Goal: Find specific page/section

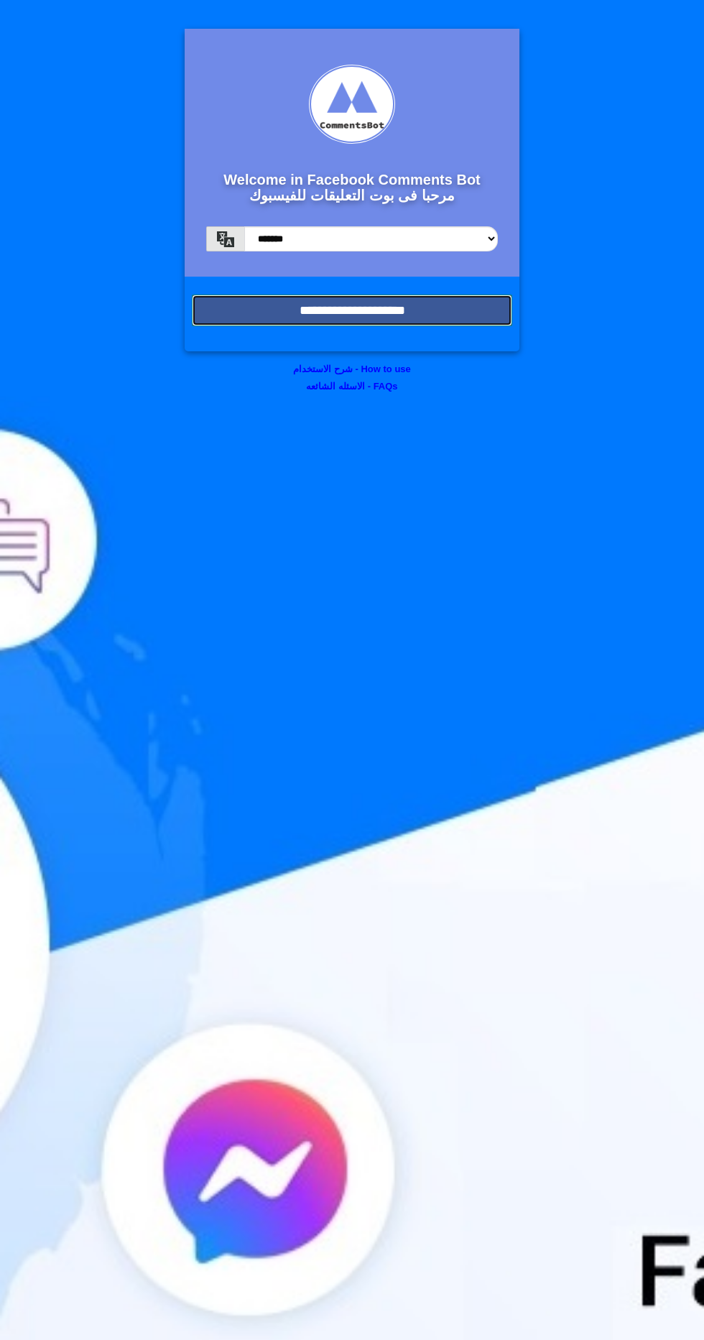
click at [454, 307] on input "**********" at bounding box center [352, 311] width 320 height 32
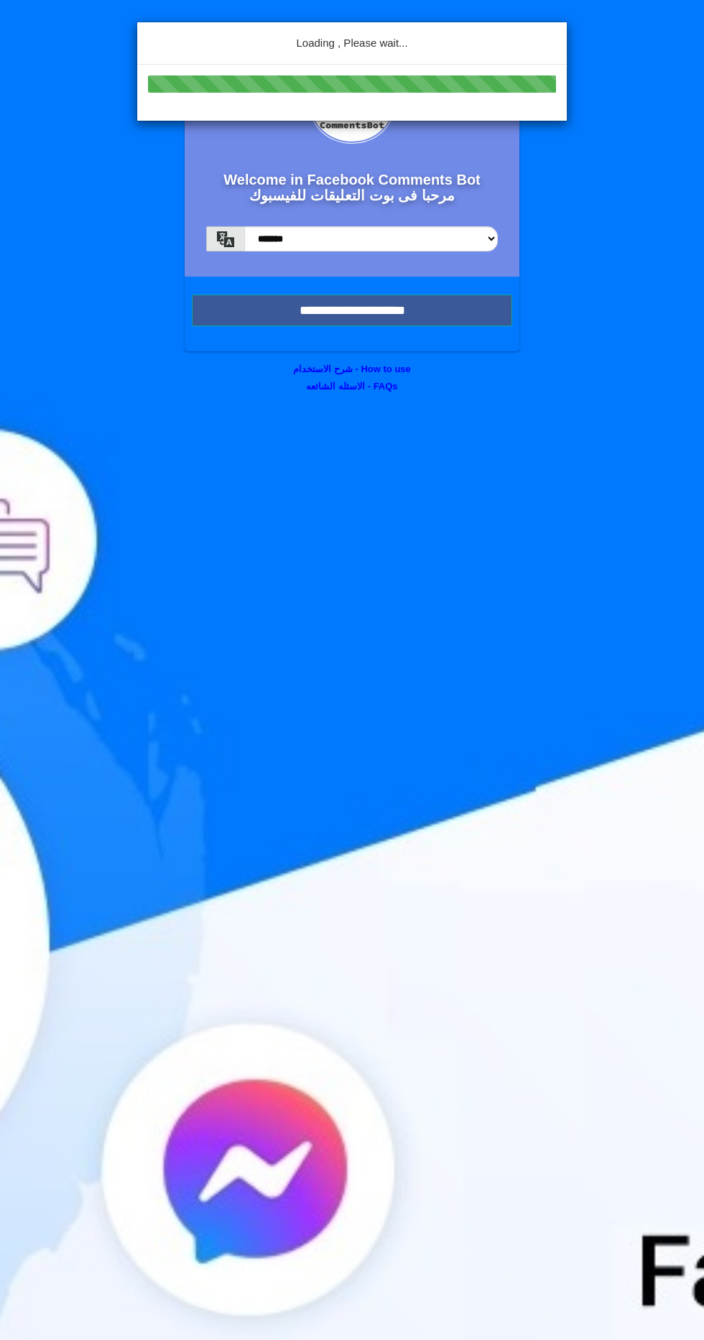
click at [471, 312] on div "Loading , Please wait..." at bounding box center [352, 670] width 704 height 1340
click at [446, 297] on div "Loading , Please wait..." at bounding box center [352, 670] width 704 height 1340
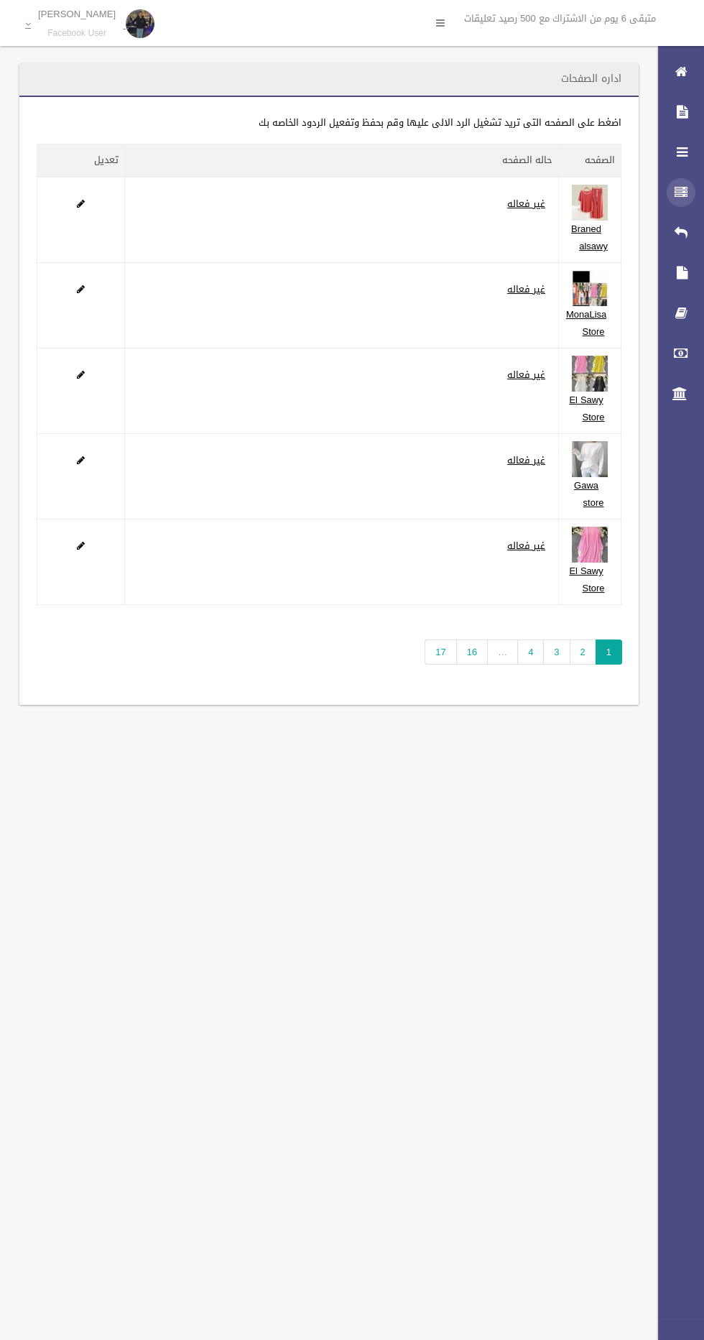
click at [678, 192] on icon at bounding box center [681, 192] width 13 height 29
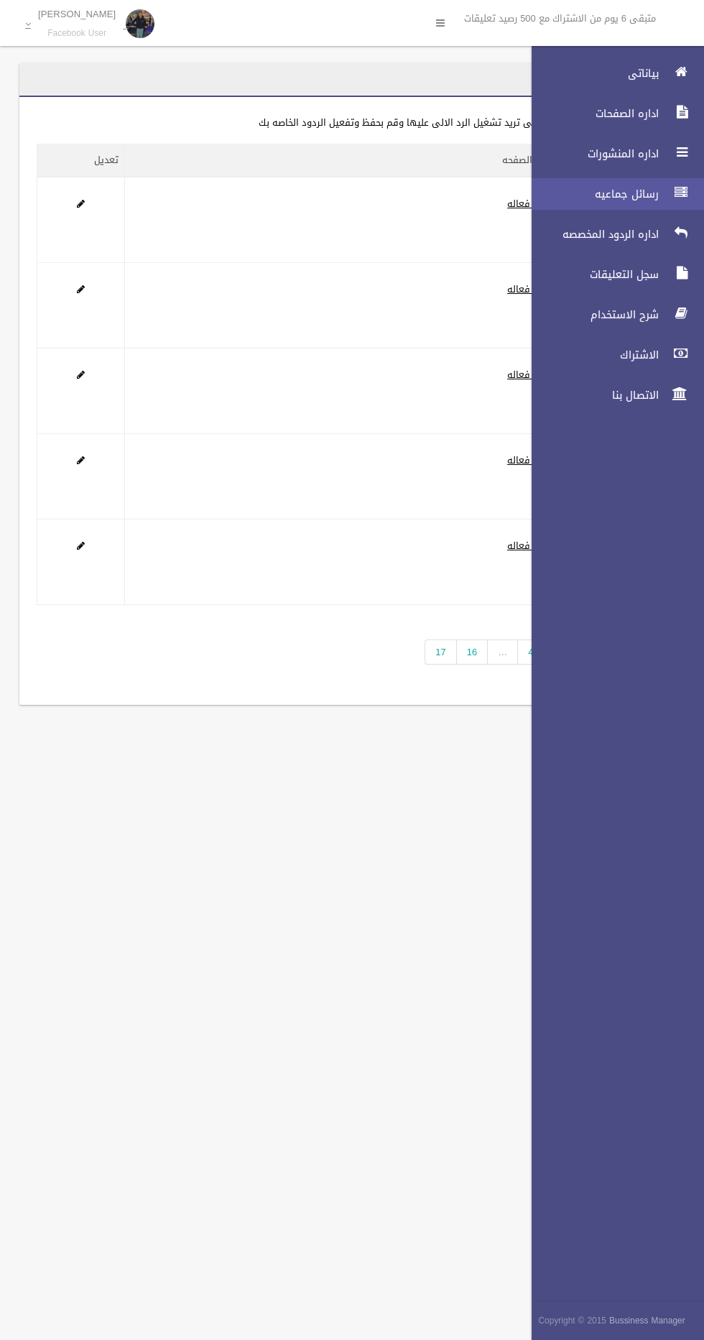
click at [632, 193] on span "رسائل جماعيه" at bounding box center [591, 194] width 144 height 14
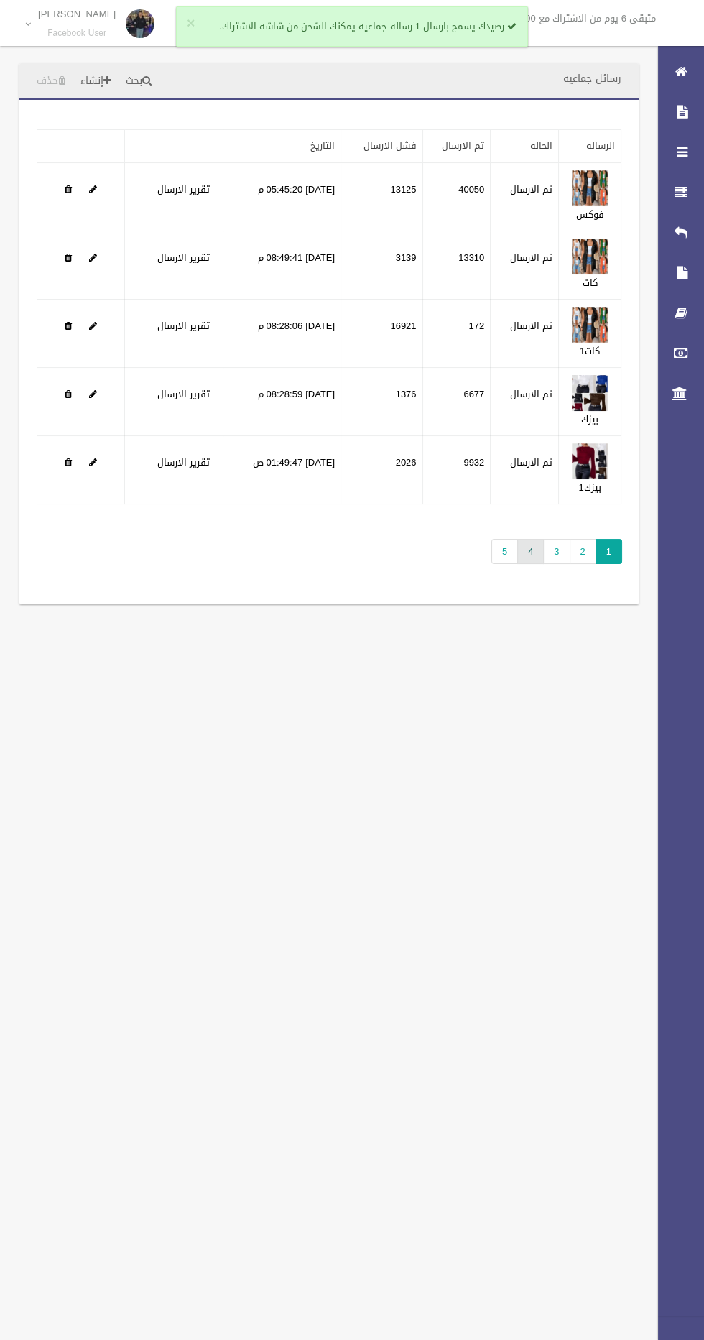
click at [532, 554] on link "4" at bounding box center [530, 551] width 27 height 25
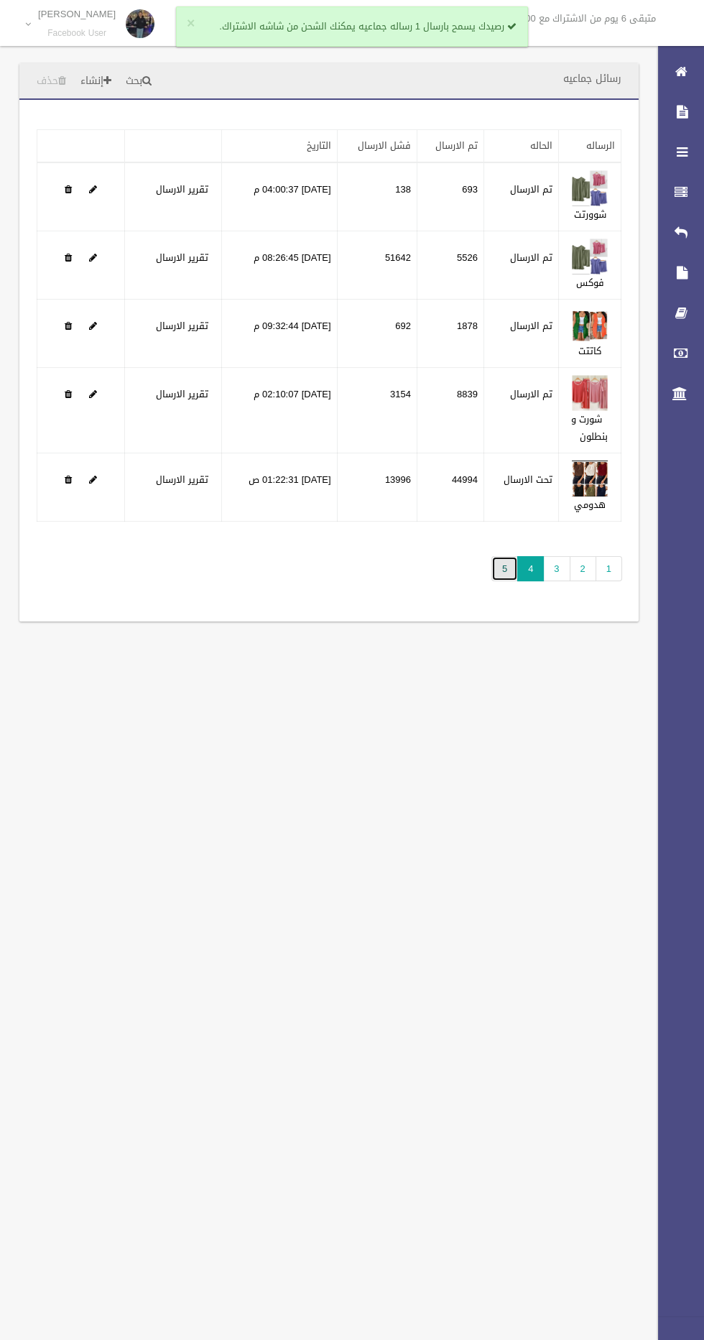
click at [506, 566] on link "5" at bounding box center [504, 568] width 27 height 25
